Goal: Task Accomplishment & Management: Use online tool/utility

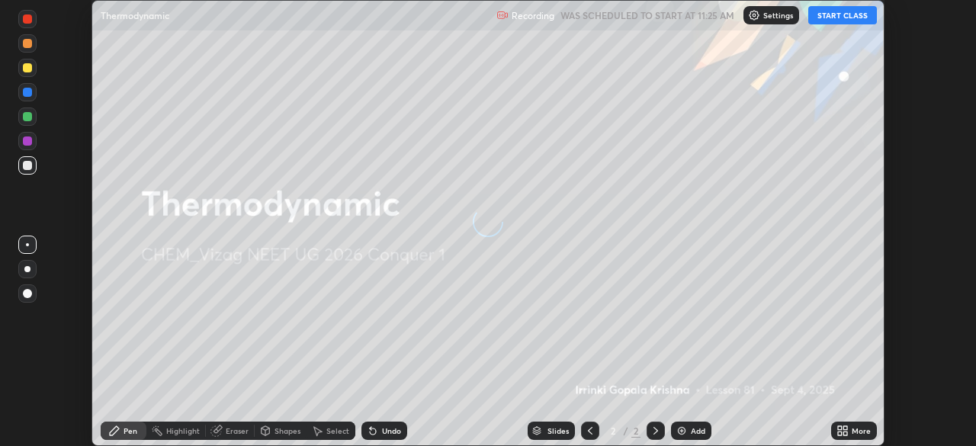
scroll to position [446, 976]
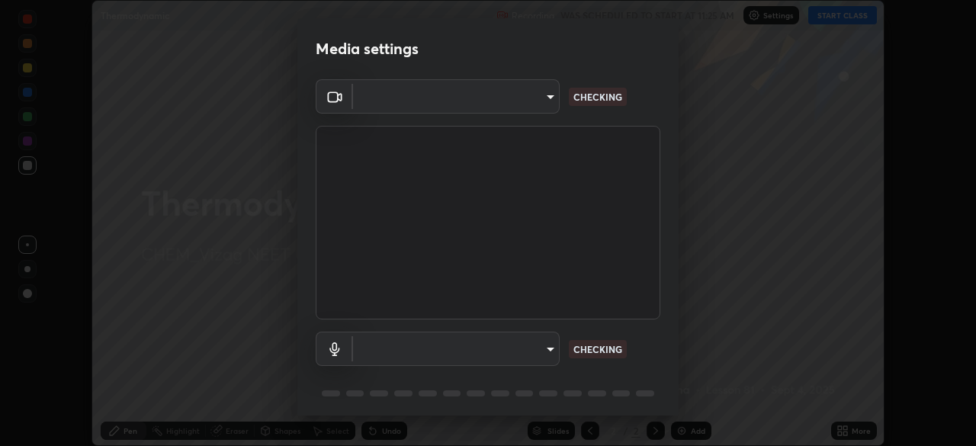
type input "c8c717a453bc6af87d0d9447014eaadff0a6dbce01dab39064dd32f4d5d90c45"
type input "787c22aa0c2ae4f6041953ffcaaf8b244c36bacc6fda4e24a7e9768a8bc8e08a"
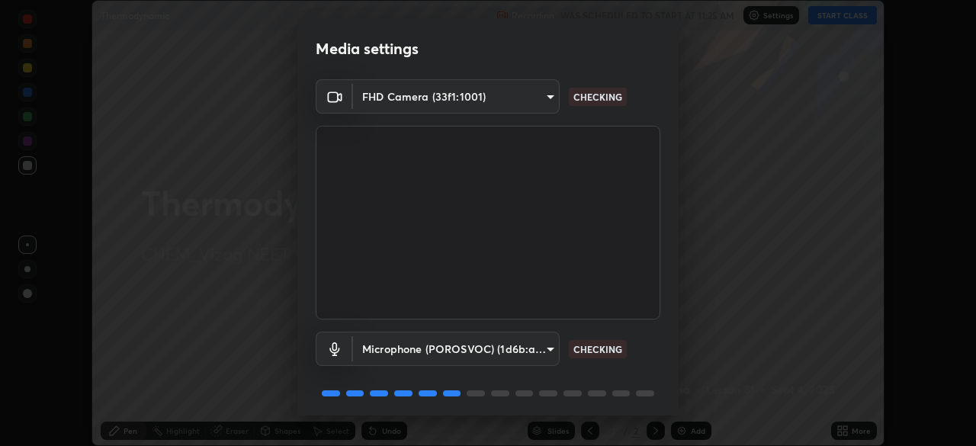
scroll to position [54, 0]
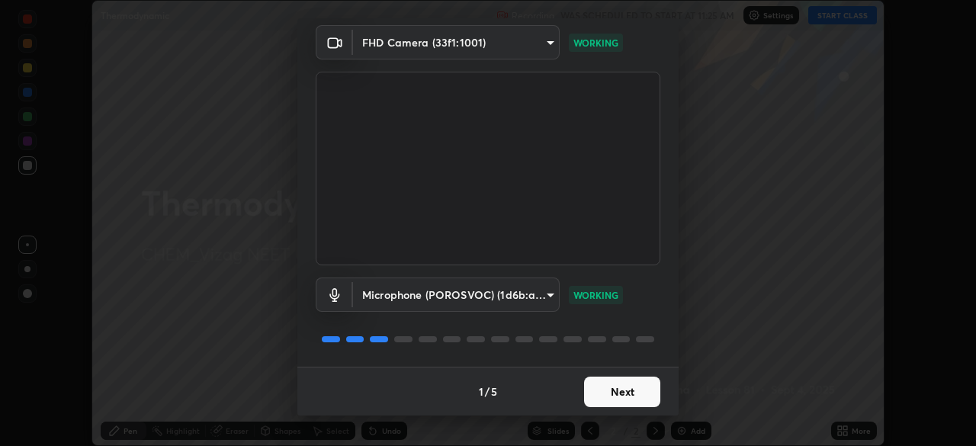
click at [636, 395] on button "Next" at bounding box center [622, 392] width 76 height 31
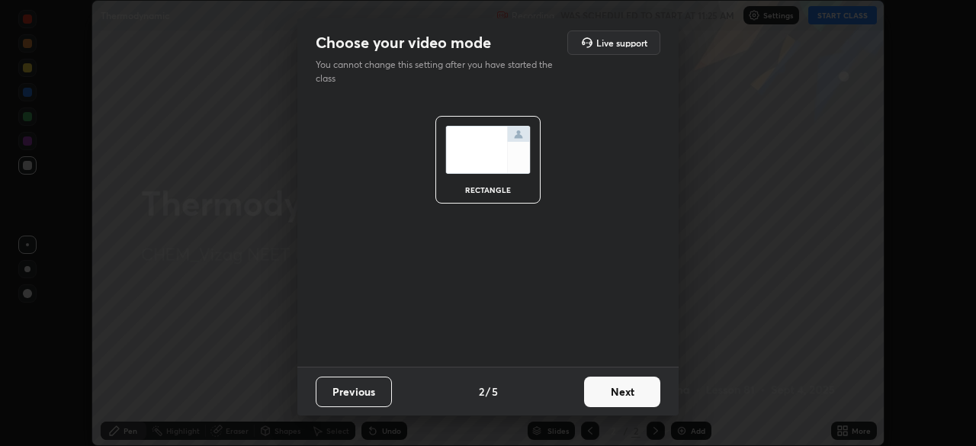
click at [632, 396] on button "Next" at bounding box center [622, 392] width 76 height 31
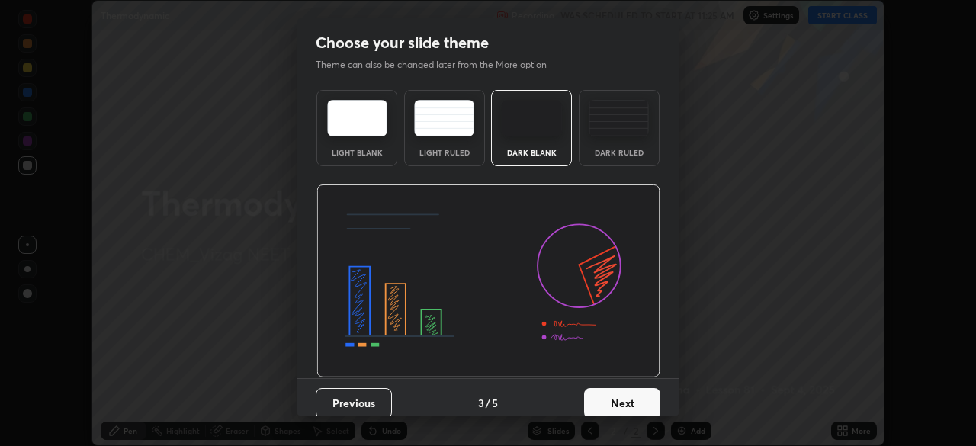
click at [632, 398] on button "Next" at bounding box center [622, 403] width 76 height 31
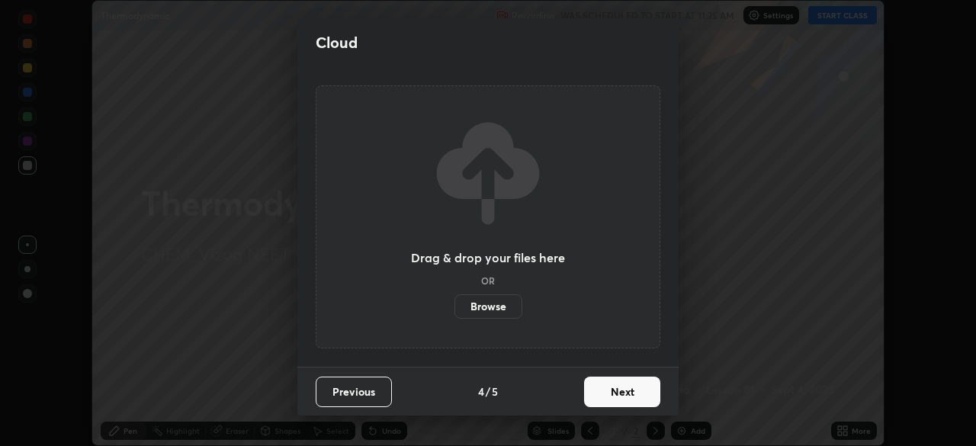
click at [632, 399] on button "Next" at bounding box center [622, 392] width 76 height 31
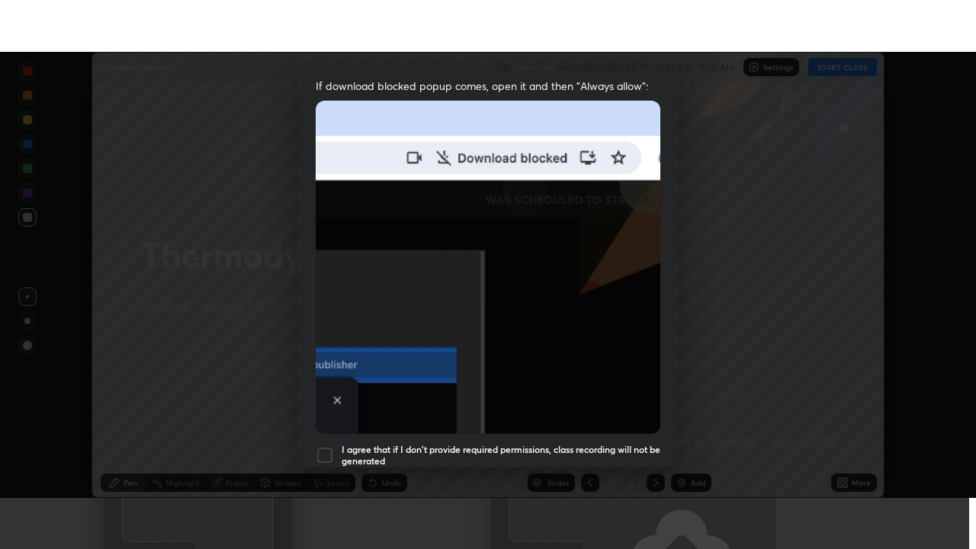
scroll to position [365, 0]
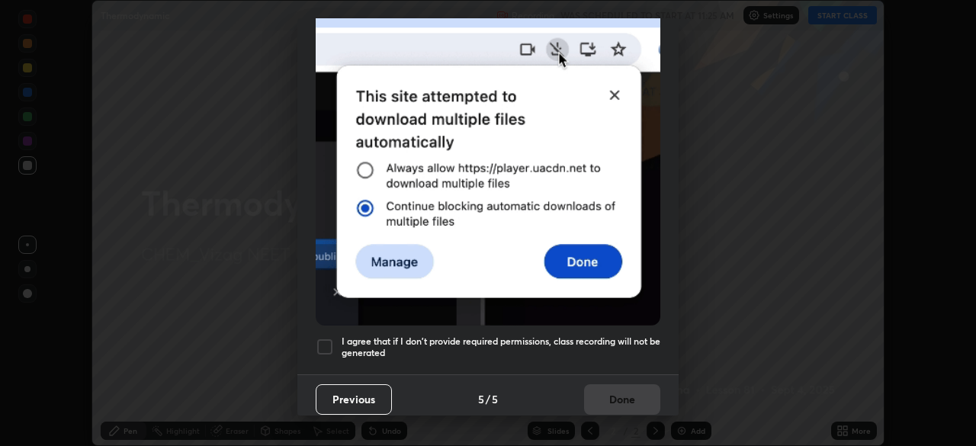
click at [609, 342] on h5 "I agree that if I don't provide required permissions, class recording will not …" at bounding box center [501, 348] width 319 height 24
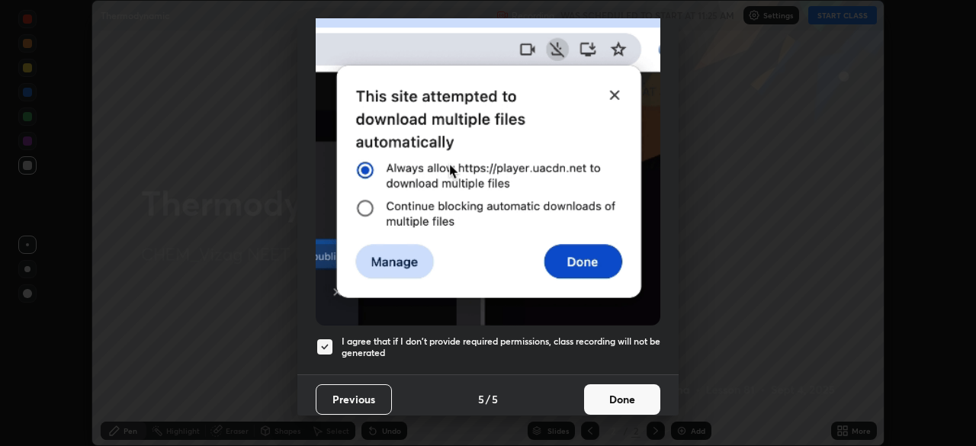
click at [625, 400] on button "Done" at bounding box center [622, 399] width 76 height 31
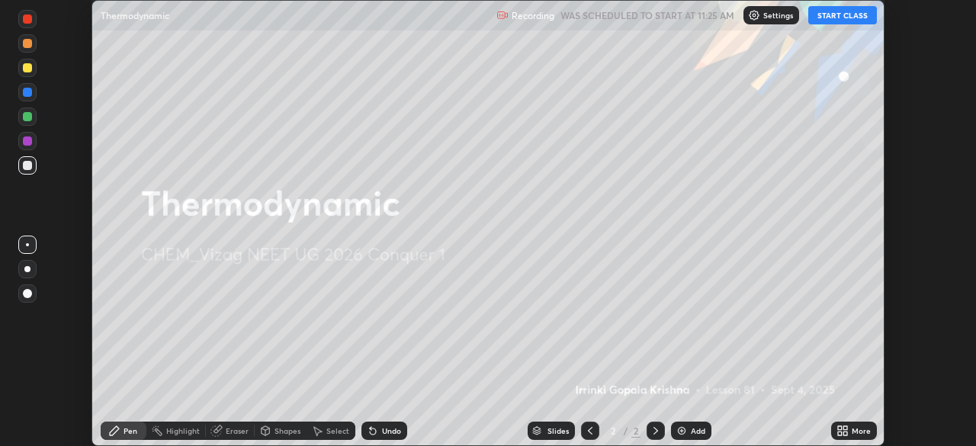
click at [685, 424] on div "Add" at bounding box center [691, 431] width 40 height 18
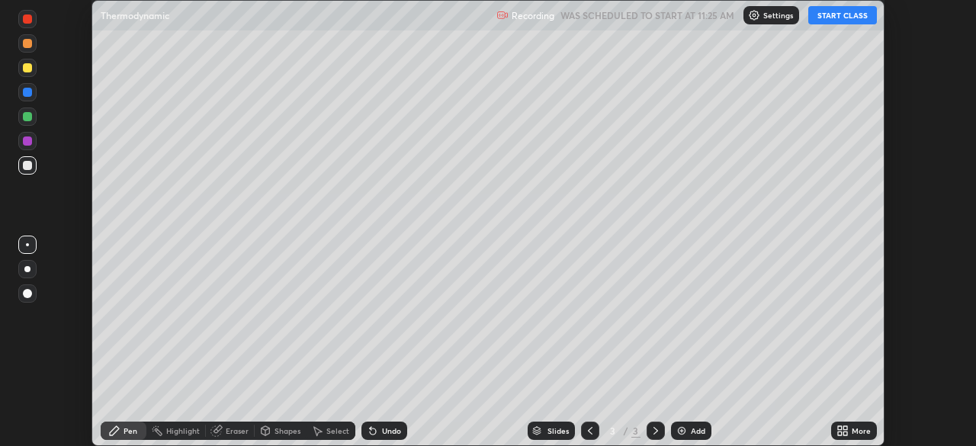
click at [850, 10] on button "START CLASS" at bounding box center [843, 15] width 69 height 18
click at [840, 428] on icon at bounding box center [840, 428] width 4 height 4
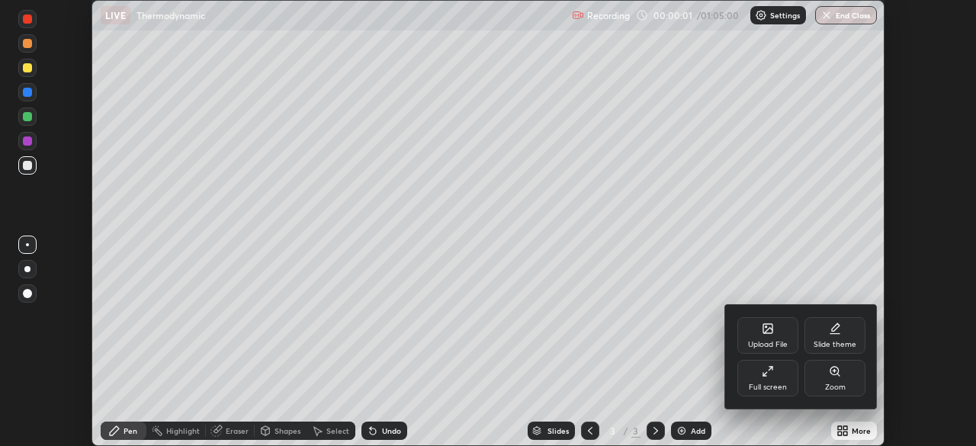
click at [764, 388] on div "Full screen" at bounding box center [768, 388] width 38 height 8
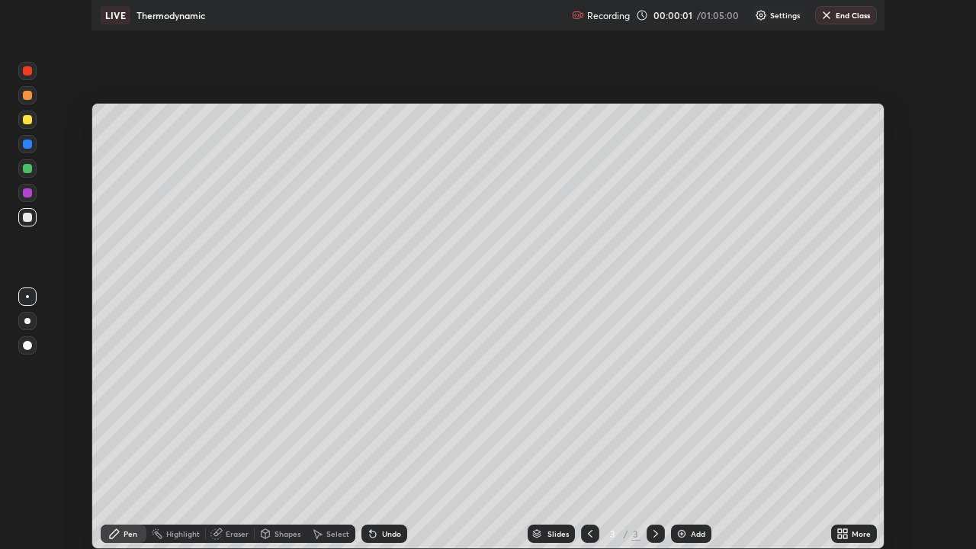
scroll to position [549, 976]
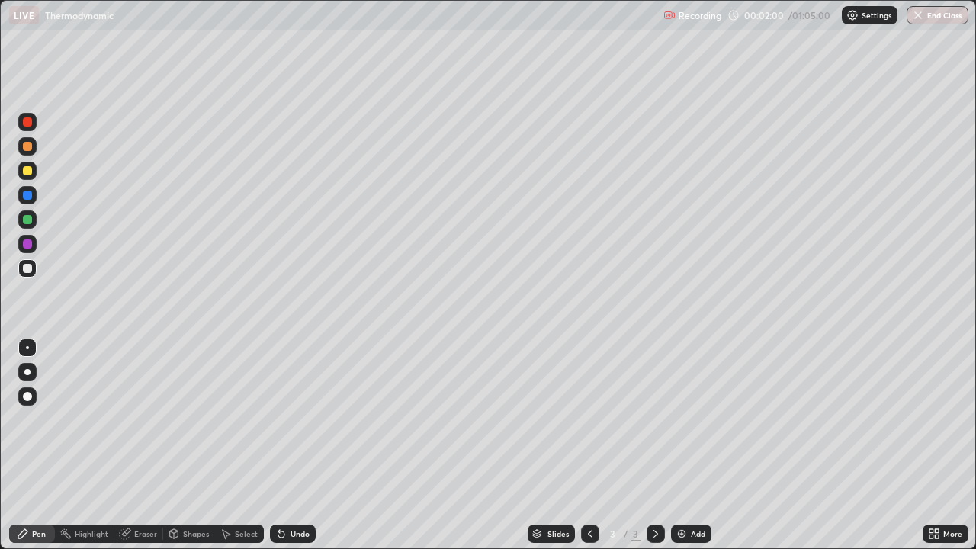
click at [27, 168] on div at bounding box center [27, 170] width 9 height 9
click at [31, 399] on div at bounding box center [27, 396] width 18 height 18
click at [29, 272] on div at bounding box center [27, 268] width 9 height 9
click at [294, 445] on div "Undo" at bounding box center [300, 534] width 19 height 8
click at [684, 445] on img at bounding box center [682, 534] width 12 height 12
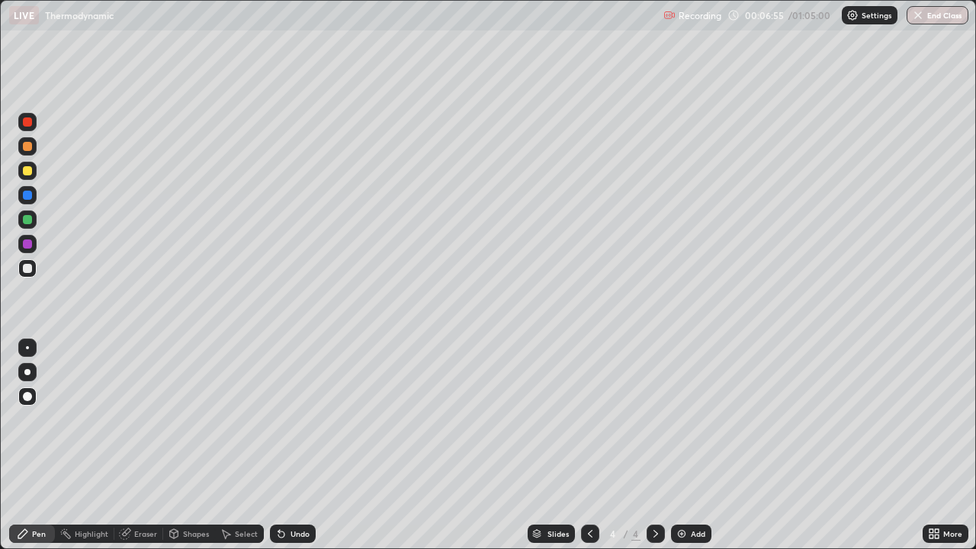
click at [30, 219] on div at bounding box center [27, 219] width 9 height 9
click at [35, 272] on div at bounding box center [27, 268] width 18 height 18
click at [141, 445] on div "Eraser" at bounding box center [145, 534] width 23 height 8
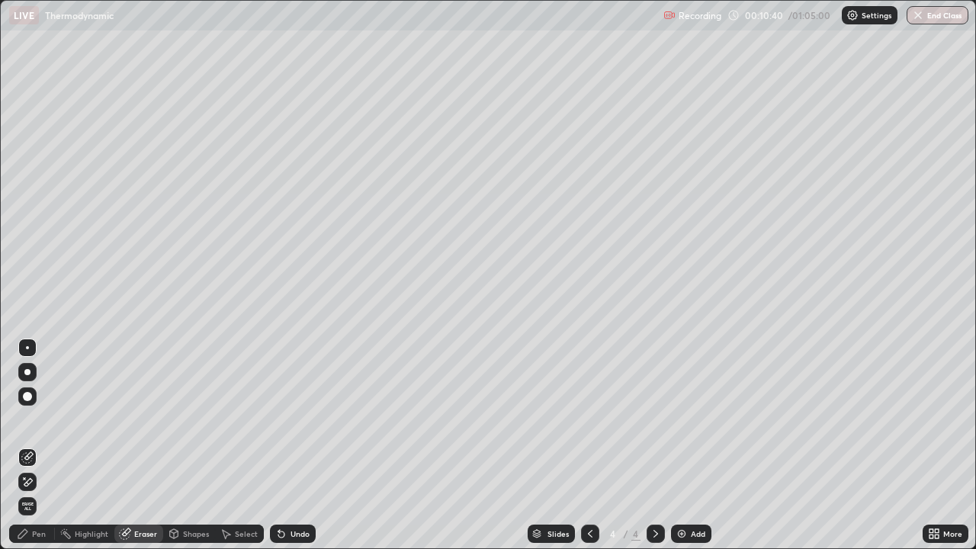
click at [42, 445] on div "Pen" at bounding box center [39, 534] width 14 height 8
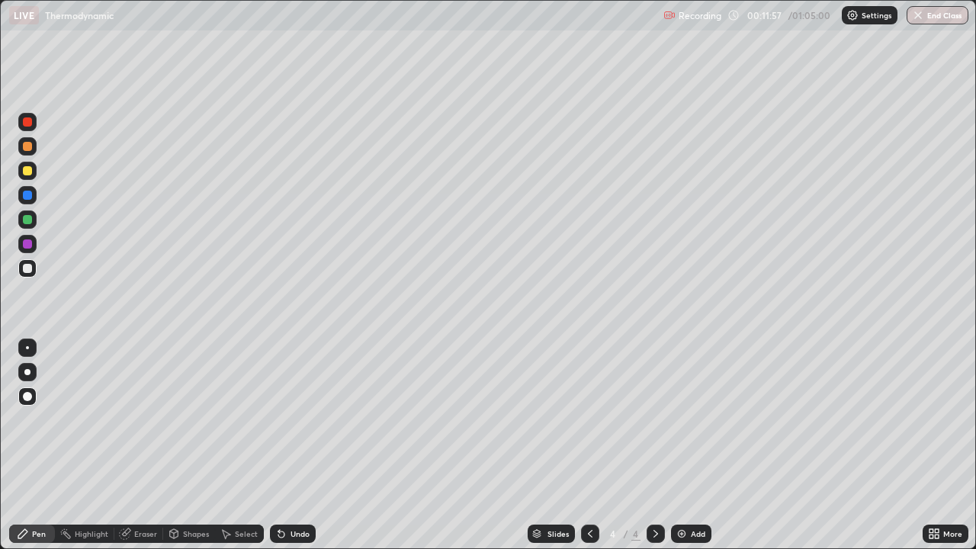
click at [680, 445] on img at bounding box center [682, 534] width 12 height 12
click at [29, 222] on div at bounding box center [27, 219] width 9 height 9
click at [304, 445] on div "Undo" at bounding box center [300, 534] width 19 height 8
click at [294, 445] on div "Undo" at bounding box center [300, 534] width 19 height 8
click at [291, 445] on div "Undo" at bounding box center [300, 534] width 19 height 8
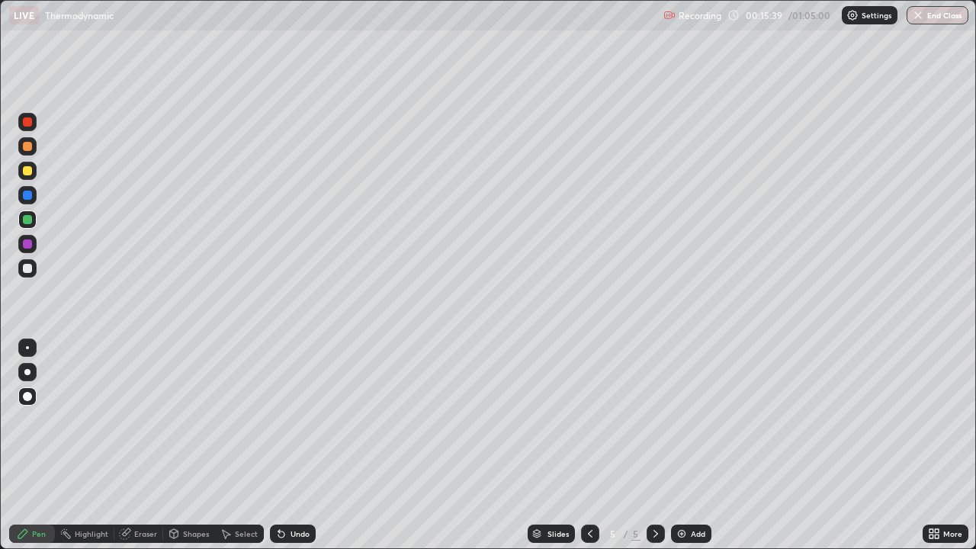
click at [291, 445] on div "Undo" at bounding box center [300, 534] width 19 height 8
click at [283, 445] on div "Undo" at bounding box center [293, 534] width 46 height 18
click at [285, 445] on div "Undo" at bounding box center [293, 534] width 46 height 18
click at [291, 445] on div "Undo" at bounding box center [293, 534] width 46 height 18
click at [291, 445] on div "Undo" at bounding box center [300, 534] width 19 height 8
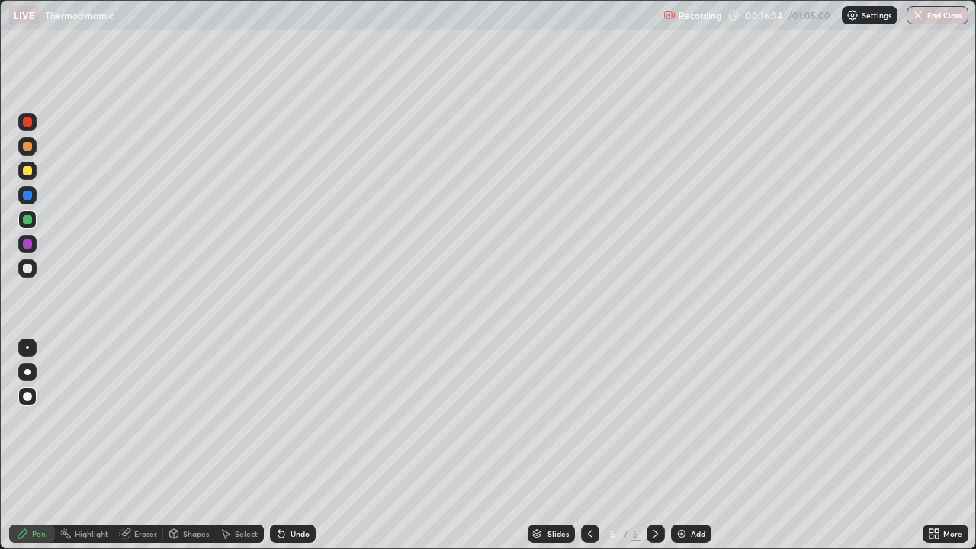
click at [677, 445] on img at bounding box center [682, 534] width 12 height 12
click at [31, 266] on div at bounding box center [27, 268] width 9 height 9
click at [28, 174] on div at bounding box center [27, 170] width 9 height 9
click at [684, 445] on img at bounding box center [682, 534] width 12 height 12
click at [29, 218] on div at bounding box center [27, 219] width 9 height 9
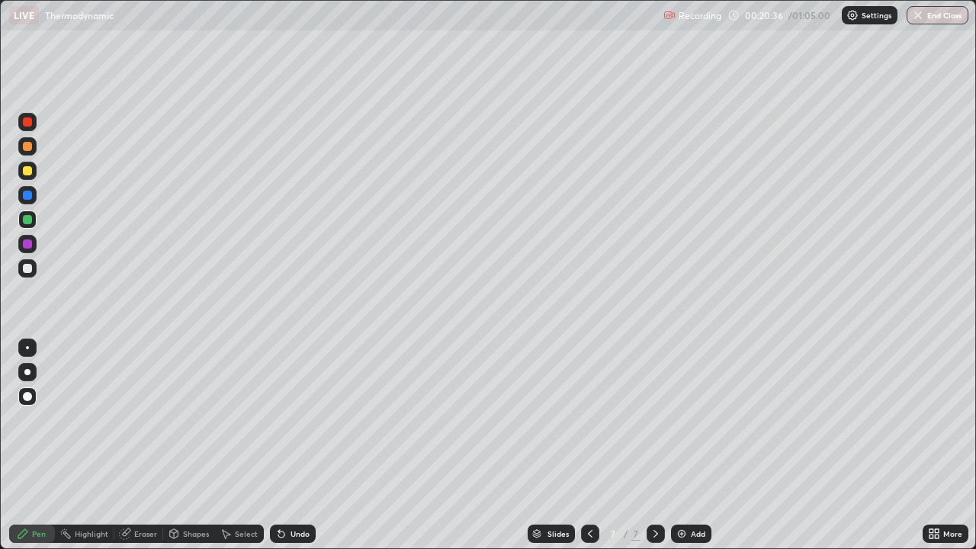
click at [292, 445] on div "Undo" at bounding box center [300, 534] width 19 height 8
click at [295, 445] on div "Undo" at bounding box center [300, 534] width 19 height 8
click at [293, 445] on div "Undo" at bounding box center [300, 534] width 19 height 8
click at [291, 445] on div "Undo" at bounding box center [300, 534] width 19 height 8
click at [31, 269] on div at bounding box center [27, 268] width 9 height 9
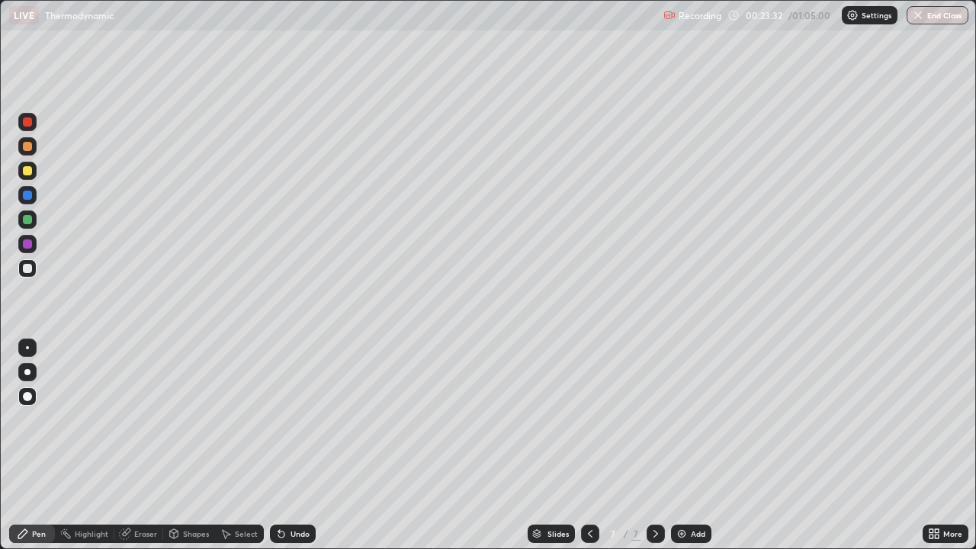
click at [307, 445] on div "Undo" at bounding box center [300, 534] width 19 height 8
click at [309, 445] on div "Undo" at bounding box center [293, 534] width 46 height 18
click at [307, 445] on div "Undo" at bounding box center [300, 534] width 19 height 8
click at [680, 445] on img at bounding box center [682, 534] width 12 height 12
click at [24, 172] on div at bounding box center [27, 170] width 9 height 9
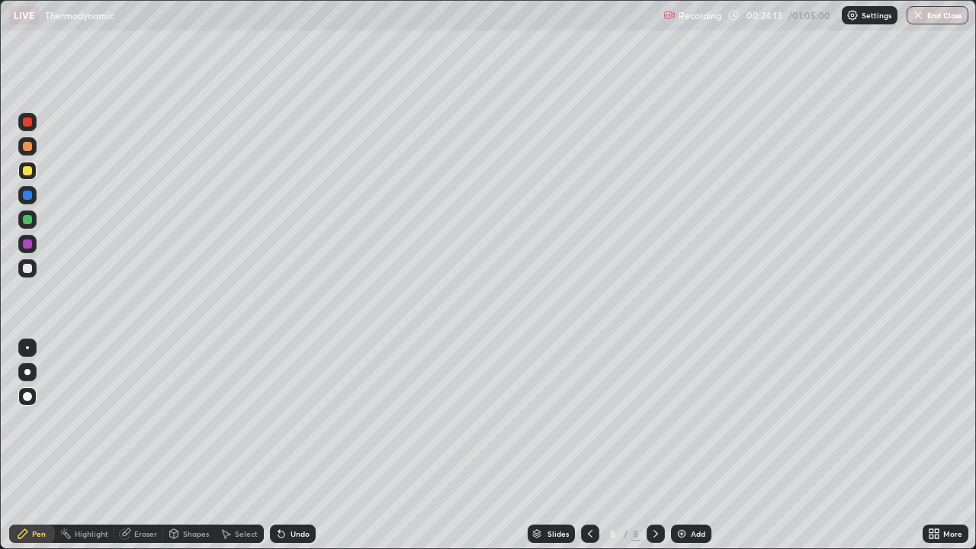
click at [284, 445] on icon at bounding box center [281, 534] width 12 height 12
click at [291, 445] on div "Undo" at bounding box center [293, 534] width 46 height 18
click at [31, 272] on div at bounding box center [27, 268] width 18 height 18
click at [31, 271] on div at bounding box center [27, 268] width 9 height 9
click at [30, 271] on div at bounding box center [27, 268] width 9 height 9
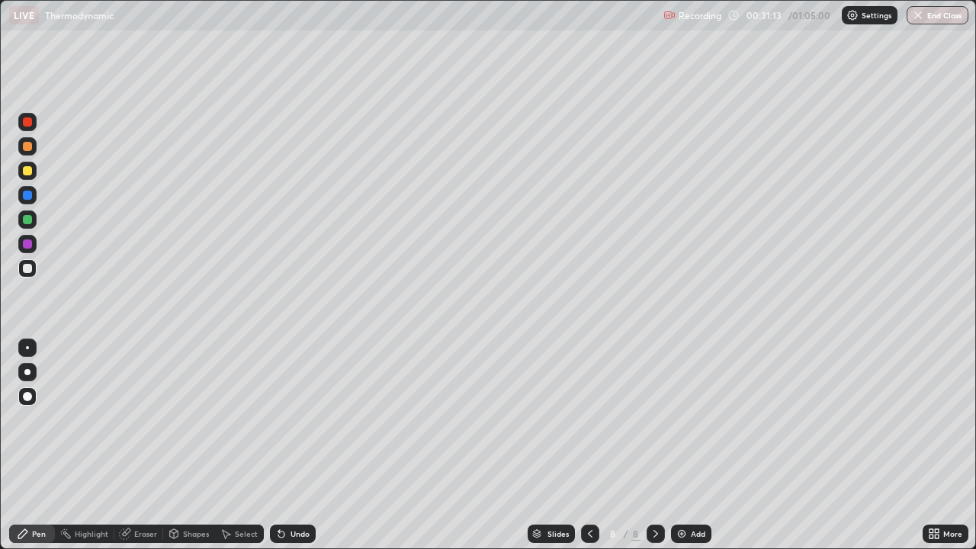
click at [682, 445] on img at bounding box center [682, 534] width 12 height 12
click at [27, 175] on div at bounding box center [27, 170] width 9 height 9
click at [28, 171] on div at bounding box center [27, 170] width 9 height 9
click at [26, 267] on div at bounding box center [27, 268] width 9 height 9
click at [278, 445] on icon at bounding box center [279, 531] width 2 height 2
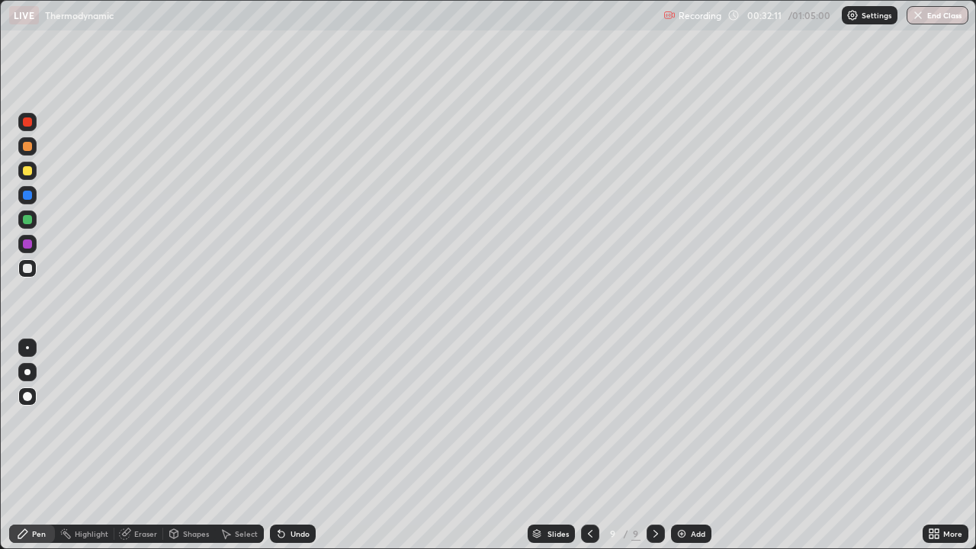
click at [291, 445] on div "Undo" at bounding box center [300, 534] width 19 height 8
click at [280, 445] on div "Undo" at bounding box center [293, 534] width 46 height 18
click at [677, 445] on img at bounding box center [682, 534] width 12 height 12
click at [31, 272] on div at bounding box center [27, 268] width 9 height 9
click at [29, 167] on div at bounding box center [27, 170] width 9 height 9
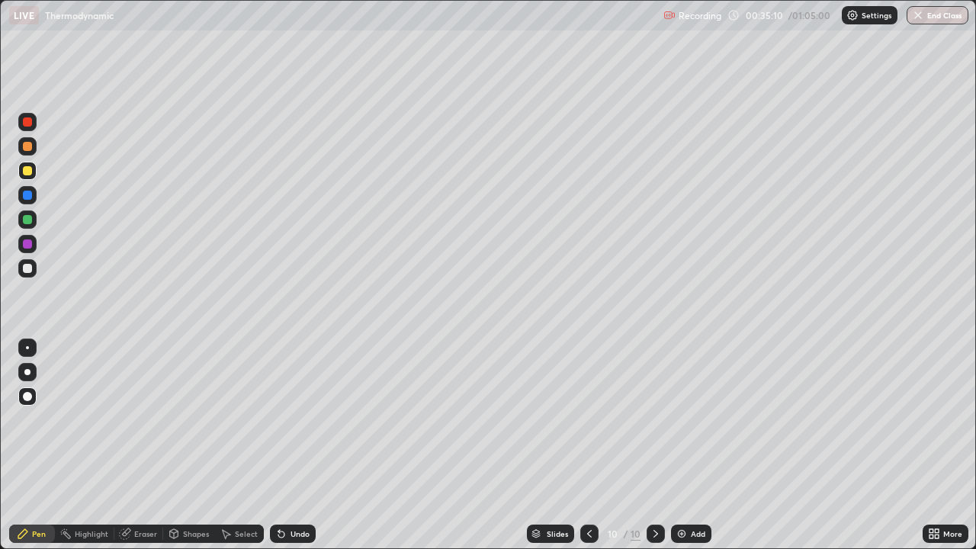
click at [27, 246] on div at bounding box center [27, 244] width 9 height 9
click at [23, 175] on div at bounding box center [27, 171] width 18 height 18
click at [297, 445] on div "Undo" at bounding box center [300, 534] width 19 height 8
click at [292, 445] on div "Undo" at bounding box center [293, 534] width 46 height 18
click at [291, 445] on div "Undo" at bounding box center [300, 534] width 19 height 8
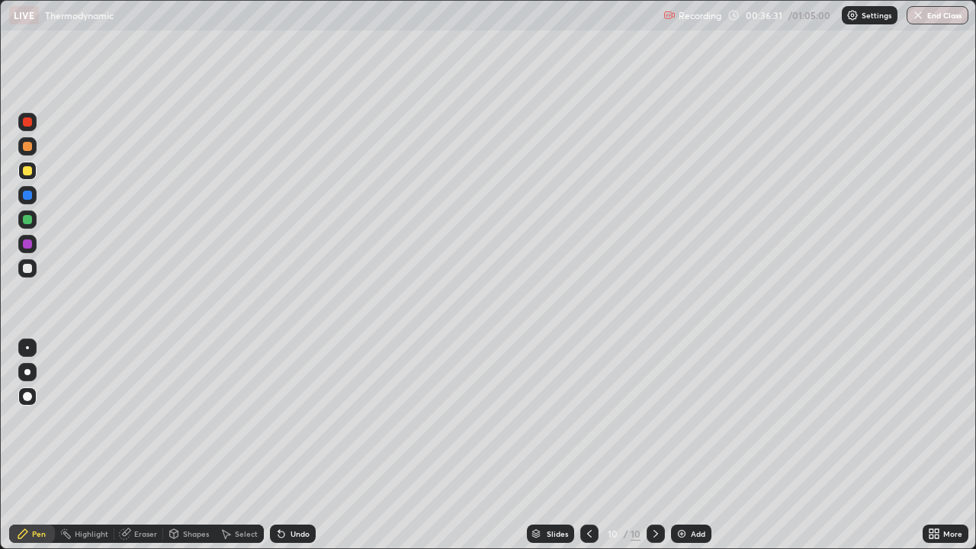
click at [287, 445] on div "Undo" at bounding box center [293, 534] width 46 height 18
click at [30, 265] on div at bounding box center [27, 268] width 9 height 9
click at [130, 445] on icon at bounding box center [125, 534] width 12 height 12
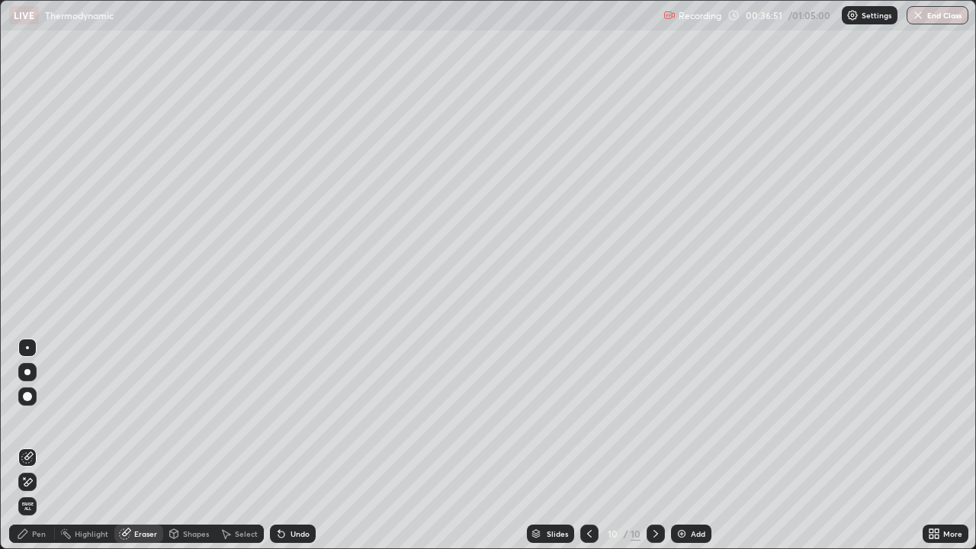
click at [31, 445] on div "Pen" at bounding box center [32, 534] width 46 height 18
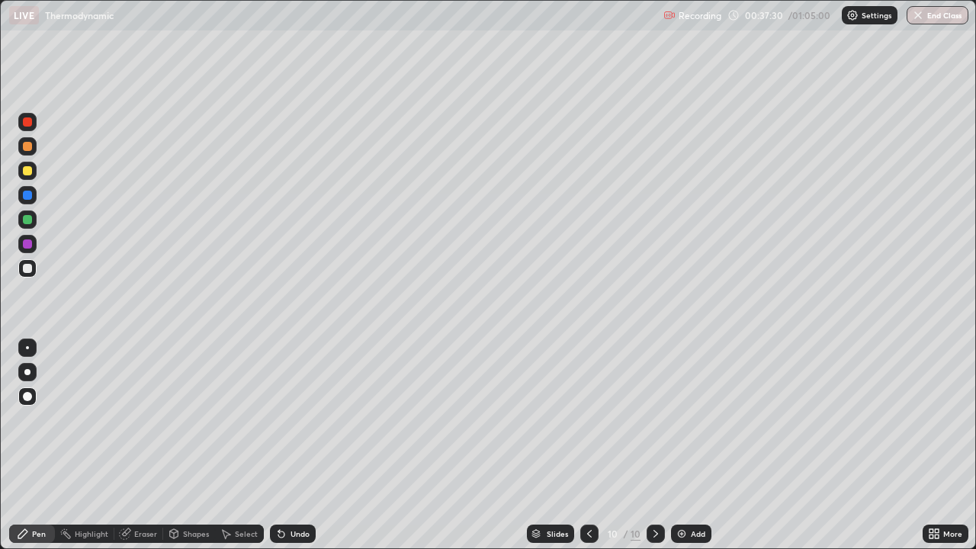
click at [278, 445] on icon at bounding box center [279, 531] width 2 height 2
click at [682, 445] on img at bounding box center [682, 534] width 12 height 12
click at [31, 172] on div at bounding box center [27, 170] width 9 height 9
click at [26, 264] on div at bounding box center [27, 268] width 9 height 9
click at [31, 128] on div at bounding box center [27, 122] width 18 height 18
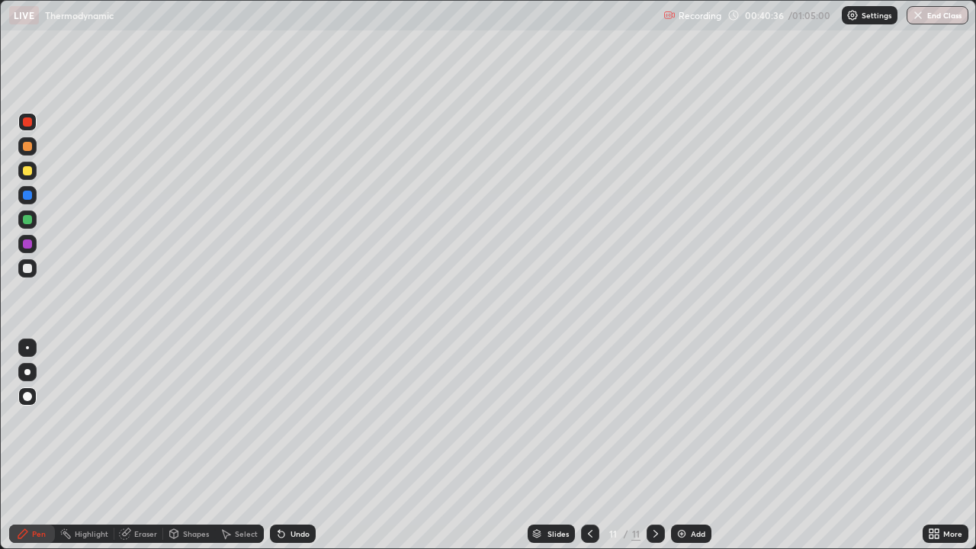
click at [29, 270] on div at bounding box center [27, 268] width 9 height 9
click at [294, 445] on div "Undo" at bounding box center [300, 534] width 19 height 8
click at [288, 445] on div "Undo" at bounding box center [293, 534] width 46 height 18
click at [285, 445] on div "Undo" at bounding box center [293, 534] width 46 height 18
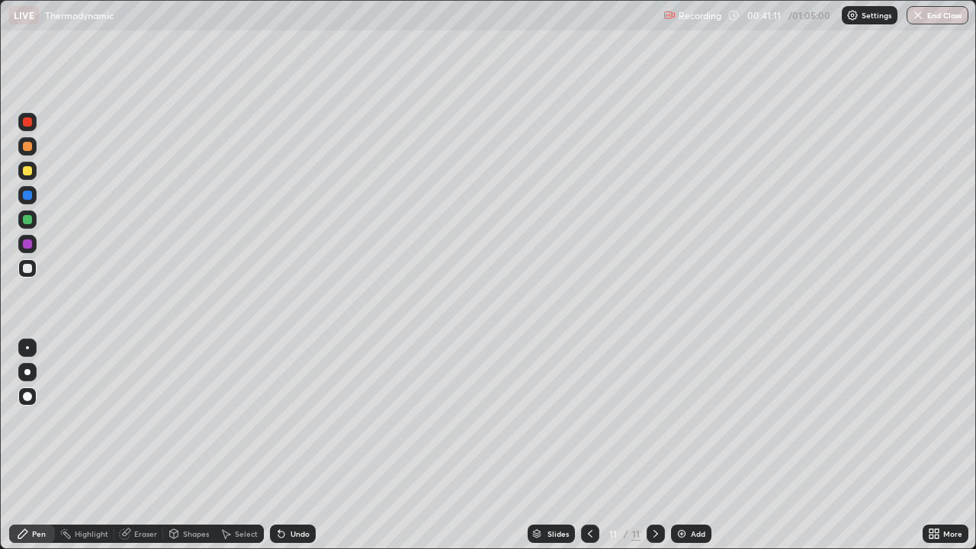
click at [285, 445] on div "Undo" at bounding box center [293, 534] width 46 height 18
click at [288, 445] on div "Undo" at bounding box center [293, 534] width 46 height 18
click at [681, 445] on img at bounding box center [682, 534] width 12 height 12
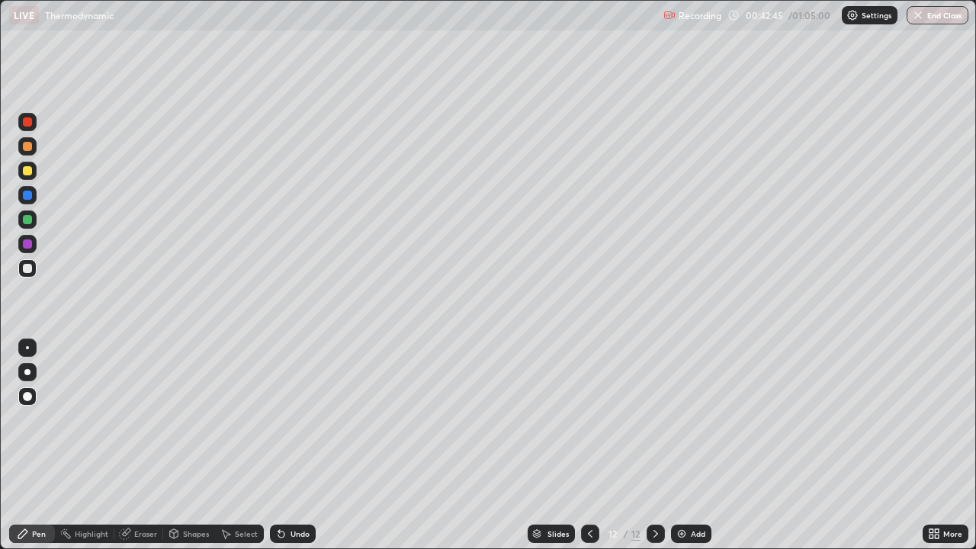
click at [27, 169] on div at bounding box center [27, 170] width 9 height 9
click at [31, 272] on div at bounding box center [27, 268] width 18 height 18
click at [31, 218] on div at bounding box center [27, 219] width 9 height 9
click at [30, 170] on div at bounding box center [27, 170] width 9 height 9
click at [677, 445] on img at bounding box center [682, 534] width 12 height 12
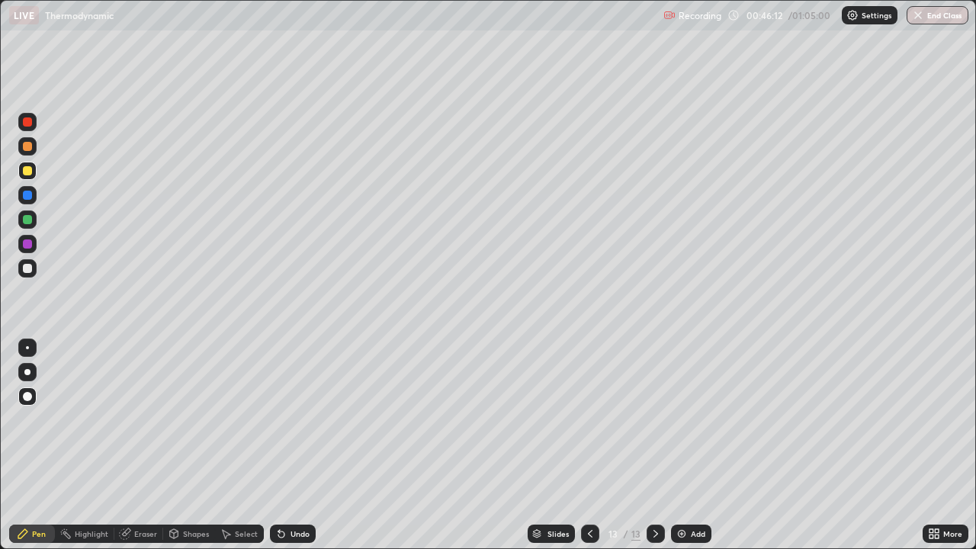
click at [27, 269] on div at bounding box center [27, 268] width 9 height 9
click at [31, 226] on div at bounding box center [27, 220] width 18 height 18
click at [29, 169] on div at bounding box center [27, 170] width 9 height 9
click at [34, 269] on div at bounding box center [27, 268] width 18 height 18
click at [300, 445] on div "Undo" at bounding box center [300, 534] width 19 height 8
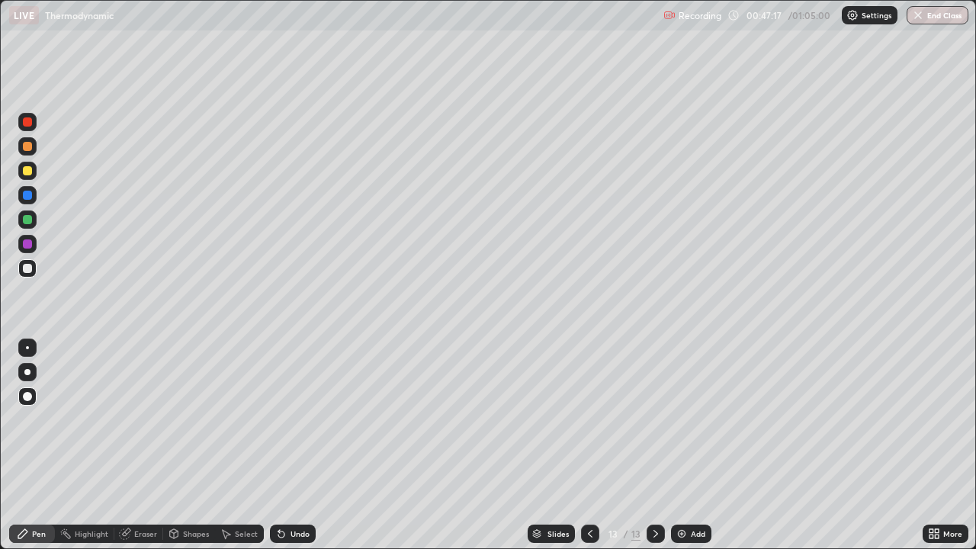
click at [278, 445] on icon at bounding box center [279, 531] width 2 height 2
click at [288, 445] on div "Undo" at bounding box center [293, 534] width 46 height 18
click at [278, 445] on icon at bounding box center [281, 535] width 6 height 6
click at [282, 445] on icon at bounding box center [281, 534] width 12 height 12
click at [278, 445] on icon at bounding box center [279, 531] width 2 height 2
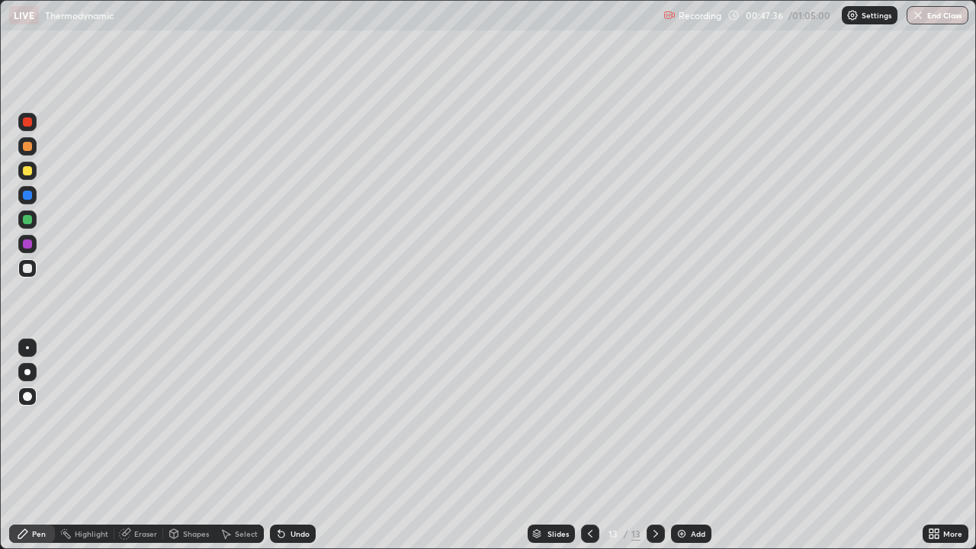
click at [278, 445] on icon at bounding box center [279, 531] width 2 height 2
click at [291, 445] on div "Undo" at bounding box center [300, 534] width 19 height 8
click at [302, 445] on div "Undo" at bounding box center [300, 534] width 19 height 8
click at [28, 171] on div at bounding box center [27, 170] width 9 height 9
click at [278, 445] on icon at bounding box center [279, 531] width 2 height 2
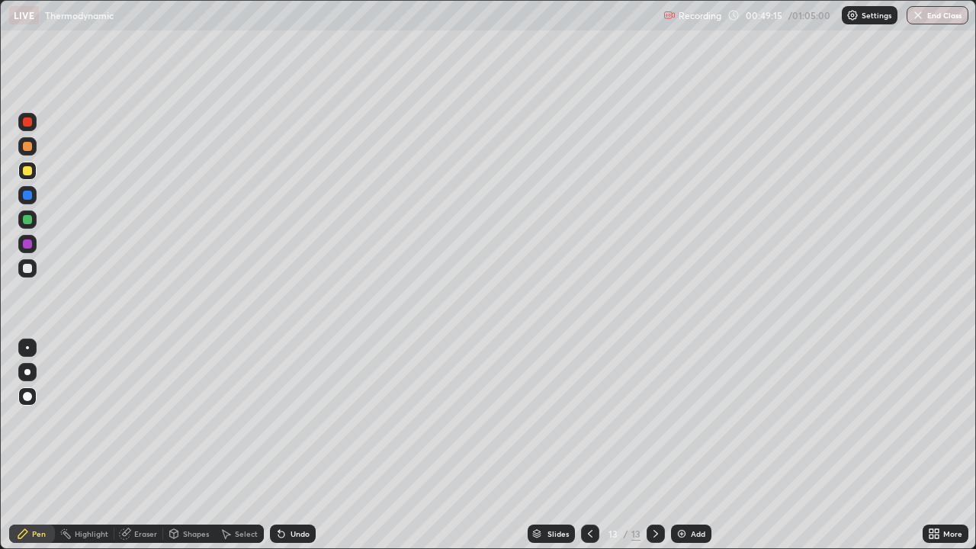
click at [279, 445] on icon at bounding box center [281, 535] width 6 height 6
click at [284, 445] on icon at bounding box center [281, 534] width 12 height 12
click at [281, 445] on icon at bounding box center [281, 535] width 6 height 6
click at [684, 445] on img at bounding box center [682, 534] width 12 height 12
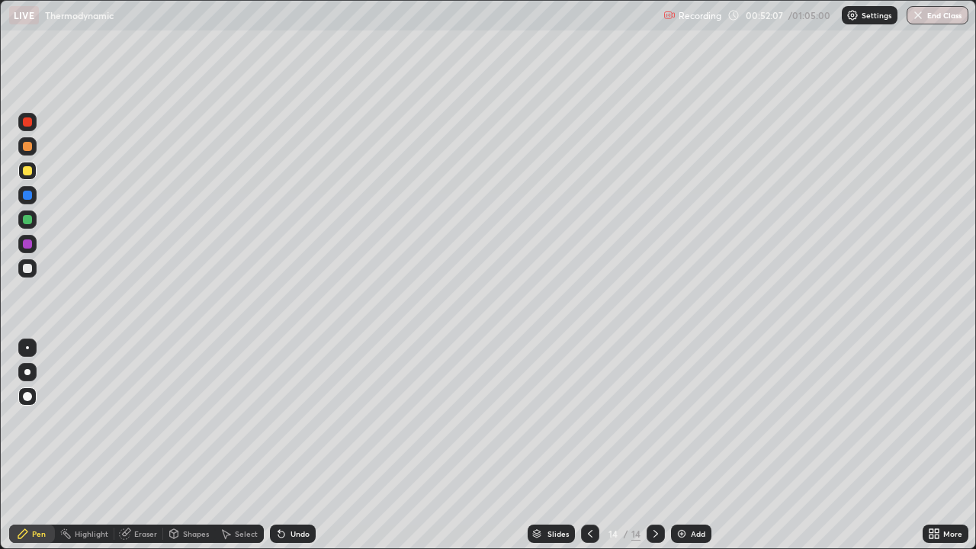
click at [26, 269] on div at bounding box center [27, 268] width 9 height 9
click at [285, 445] on icon at bounding box center [281, 534] width 12 height 12
click at [305, 445] on div "Undo" at bounding box center [300, 534] width 19 height 8
click at [292, 445] on div "Undo" at bounding box center [300, 534] width 19 height 8
click at [37, 445] on div "Pen" at bounding box center [39, 534] width 14 height 8
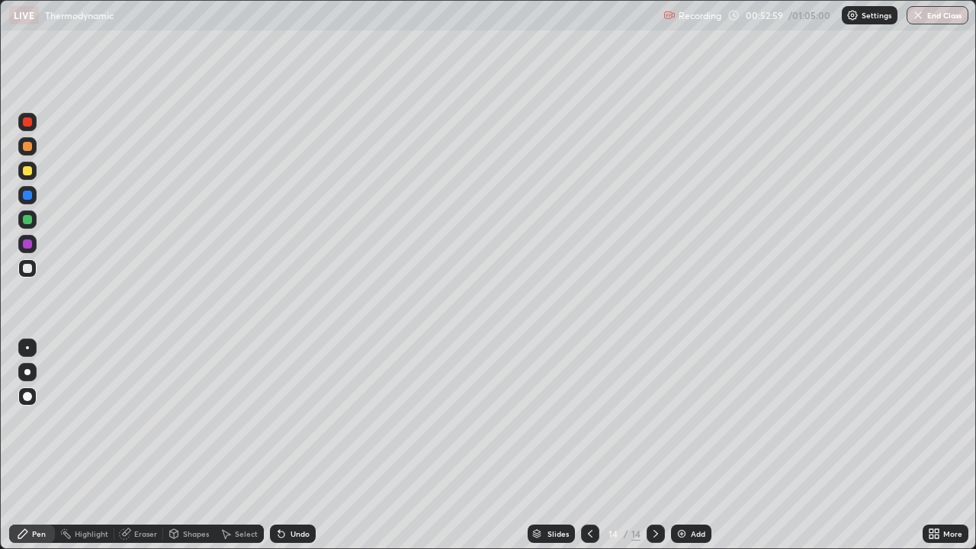
click at [27, 243] on div at bounding box center [27, 244] width 9 height 9
click at [27, 218] on div at bounding box center [27, 219] width 9 height 9
click at [24, 174] on div at bounding box center [27, 170] width 9 height 9
click at [589, 445] on icon at bounding box center [590, 534] width 12 height 12
click at [652, 445] on icon at bounding box center [656, 534] width 12 height 12
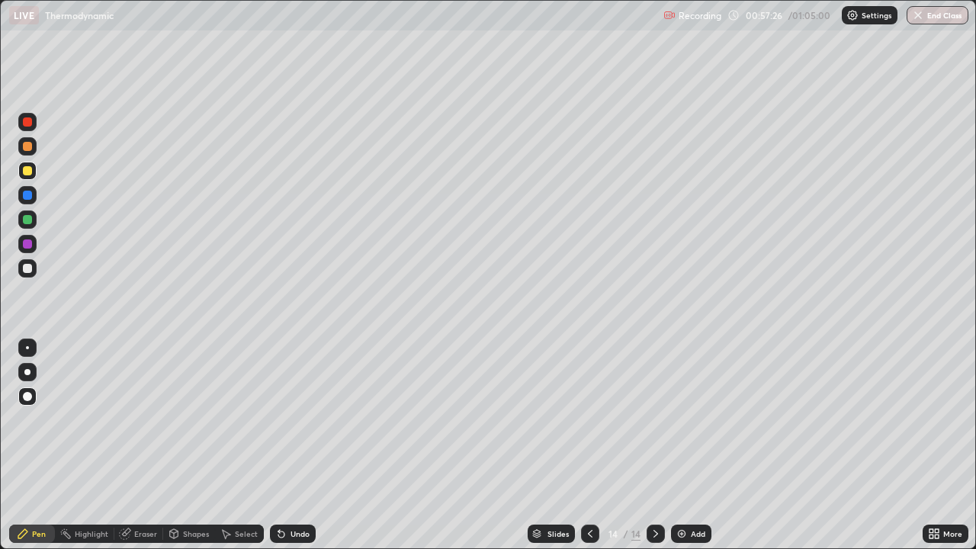
click at [291, 445] on div "Undo" at bounding box center [300, 534] width 19 height 8
click at [285, 445] on div "Undo" at bounding box center [293, 534] width 46 height 18
click at [298, 445] on div "Undo" at bounding box center [300, 534] width 19 height 8
click at [24, 169] on div at bounding box center [27, 170] width 9 height 9
click at [26, 125] on div at bounding box center [27, 121] width 9 height 9
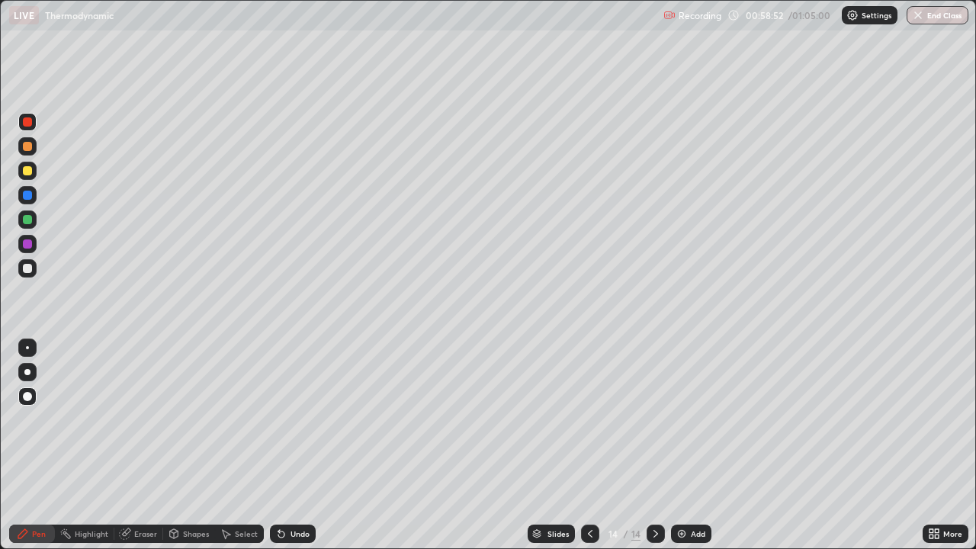
click at [29, 146] on div at bounding box center [27, 146] width 9 height 9
click at [30, 245] on div at bounding box center [27, 244] width 9 height 9
click at [939, 16] on button "End Class" at bounding box center [938, 15] width 60 height 18
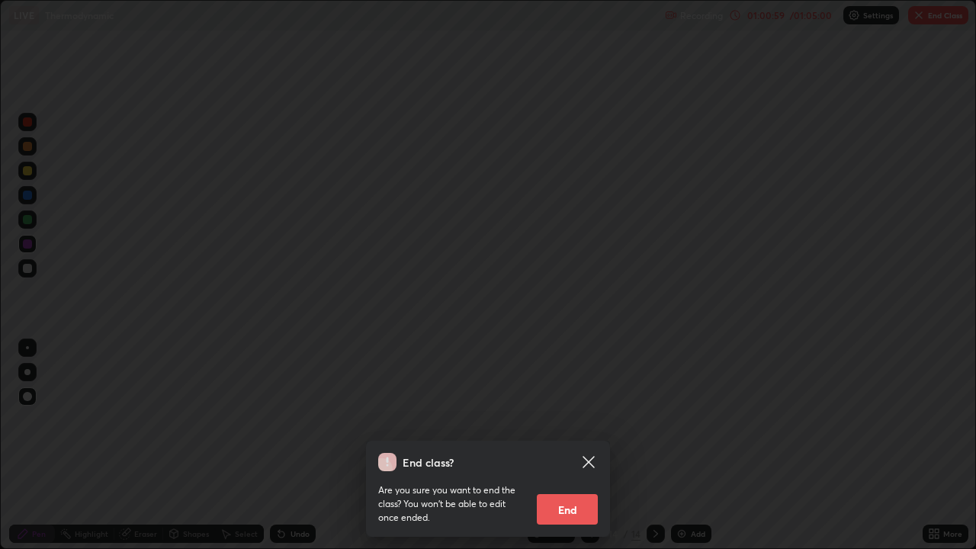
click at [555, 445] on button "End" at bounding box center [567, 509] width 61 height 31
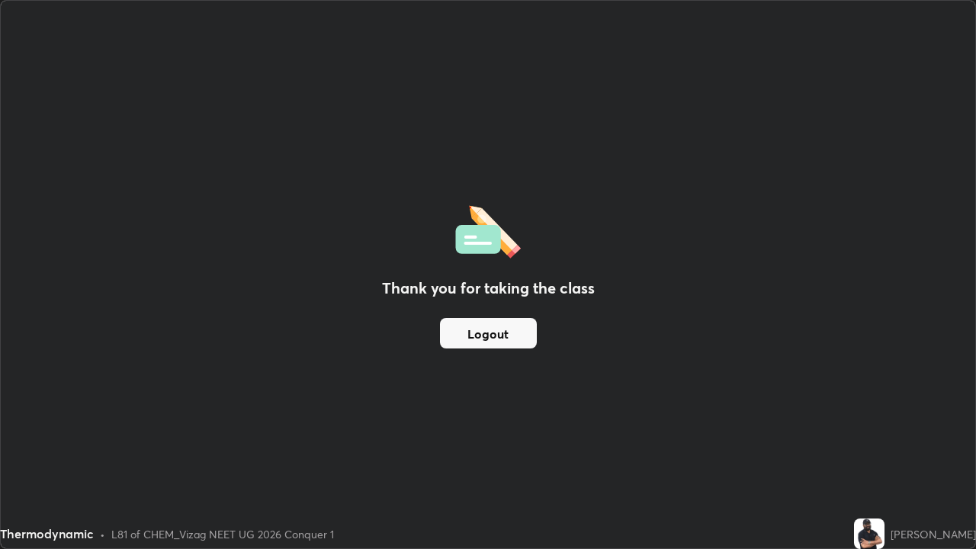
click at [486, 339] on button "Logout" at bounding box center [488, 333] width 97 height 31
